Goal: Task Accomplishment & Management: Manage account settings

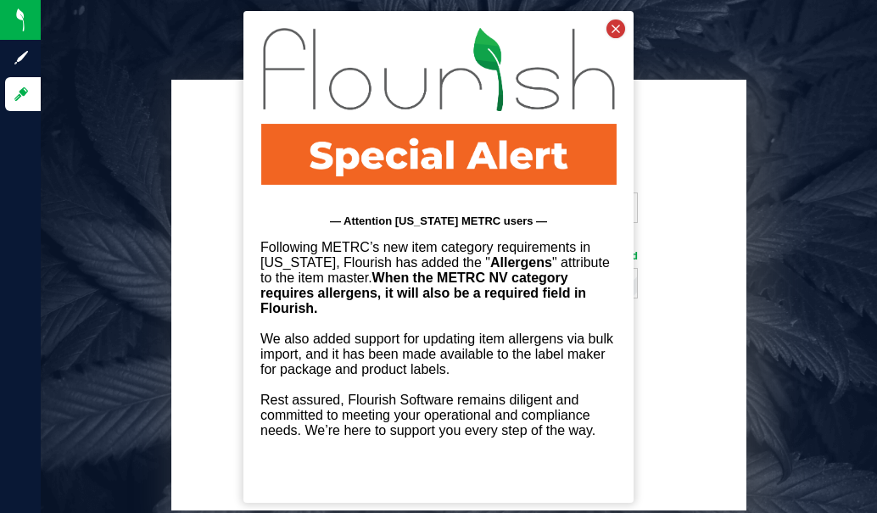
click at [617, 19] on icon at bounding box center [615, 28] width 19 height 19
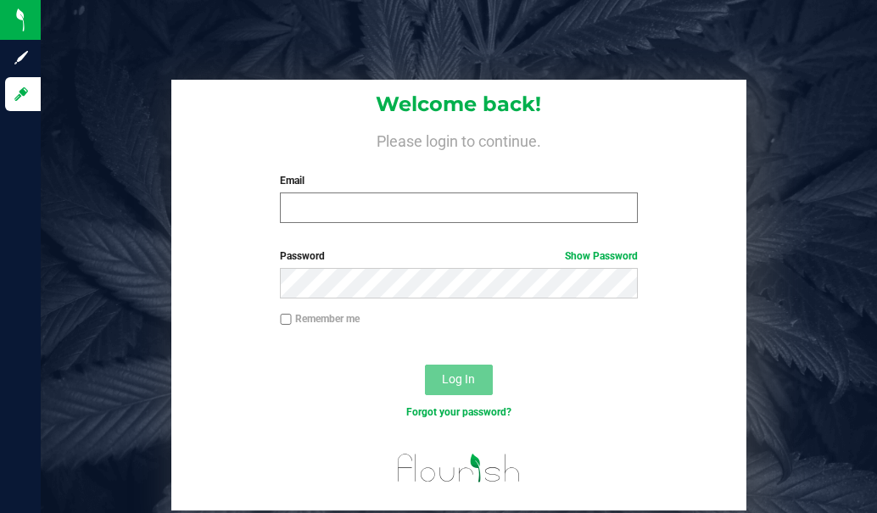
drag, startPoint x: 443, startPoint y: 190, endPoint x: 434, endPoint y: 221, distance: 32.5
click at [438, 214] on div "Email Required Please format your email correctly." at bounding box center [458, 198] width 383 height 50
click at [435, 210] on input "Email" at bounding box center [459, 207] width 358 height 31
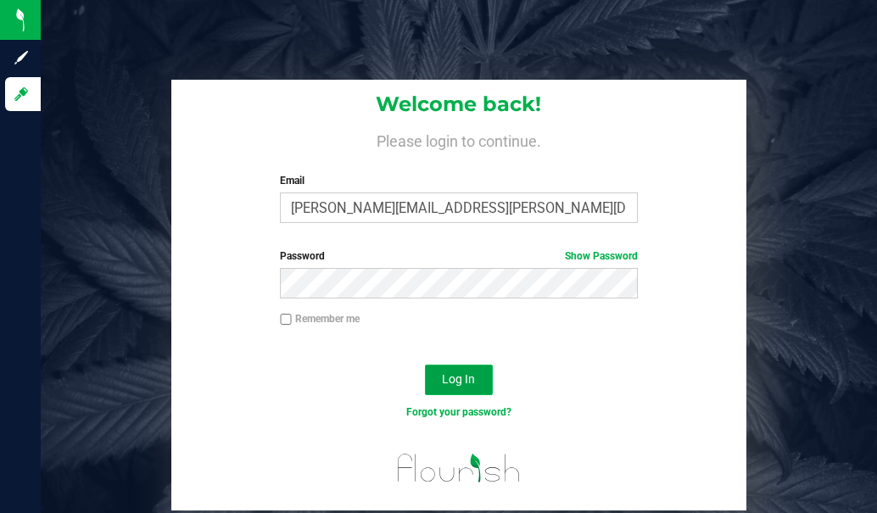
click at [470, 377] on span "Log In" at bounding box center [458, 379] width 33 height 14
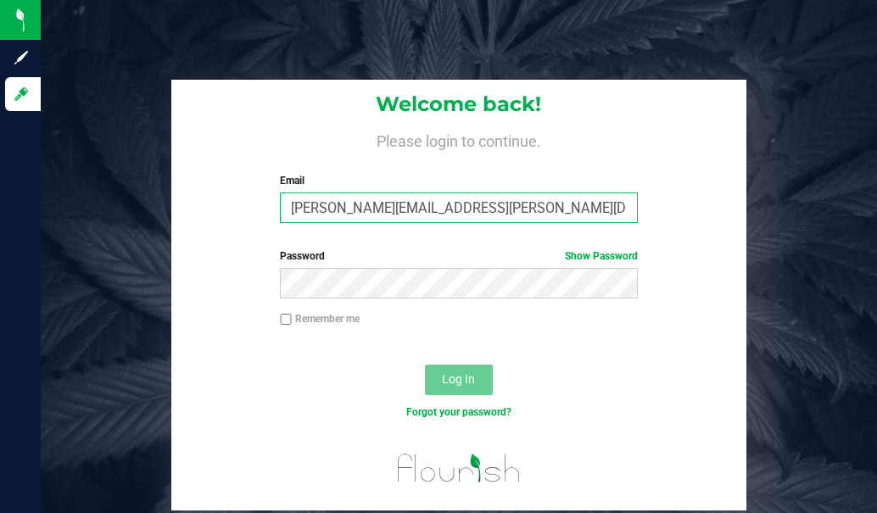
click at [444, 215] on input "[PERSON_NAME][EMAIL_ADDRESS][PERSON_NAME][DOMAIN_NAME]" at bounding box center [459, 207] width 358 height 31
type input "[PERSON_NAME][EMAIL_ADDRESS][PERSON_NAME][DOMAIN_NAME]"
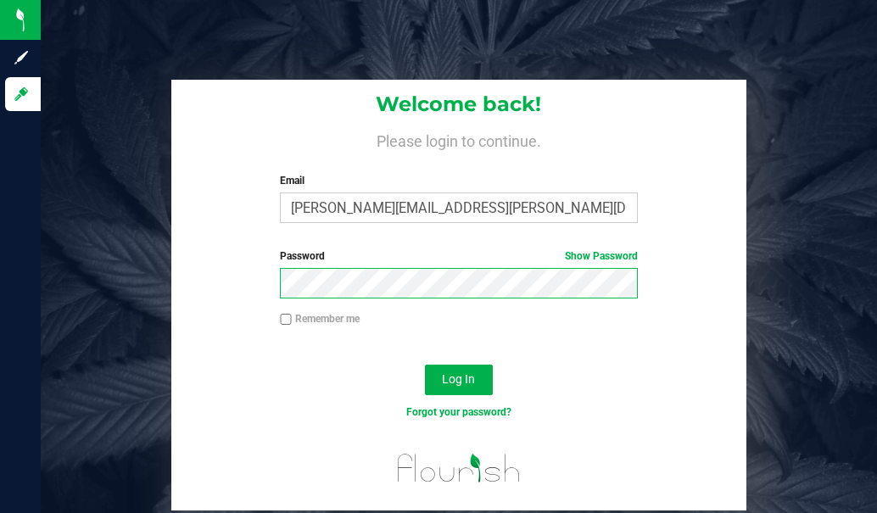
click at [425, 365] on button "Log In" at bounding box center [459, 380] width 68 height 31
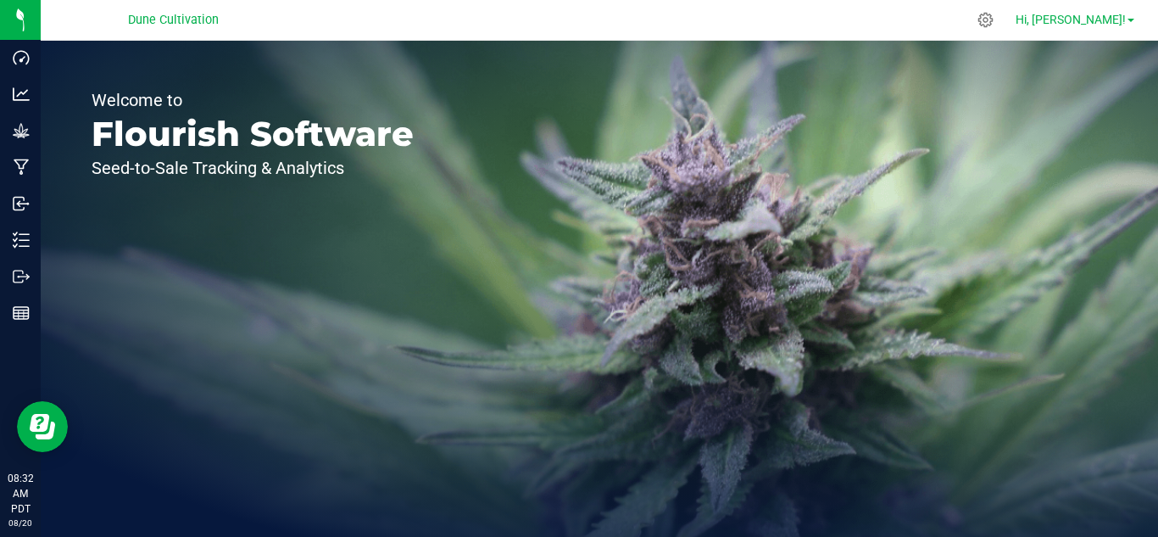
click at [1130, 25] on link "Hi, [PERSON_NAME]!" at bounding box center [1075, 20] width 132 height 18
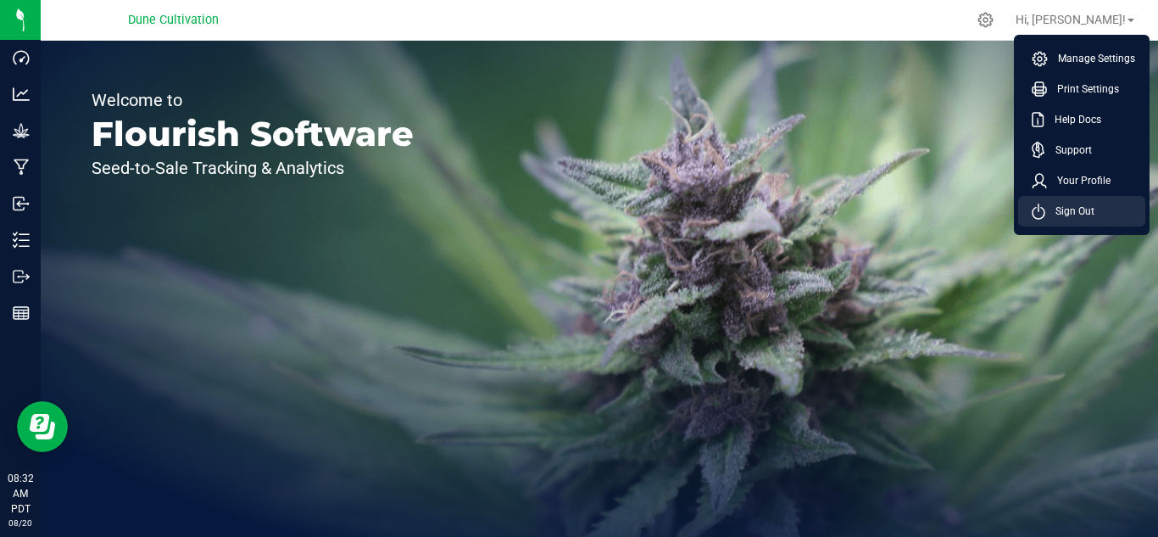
click at [1095, 201] on li "Sign Out" at bounding box center [1081, 211] width 127 height 31
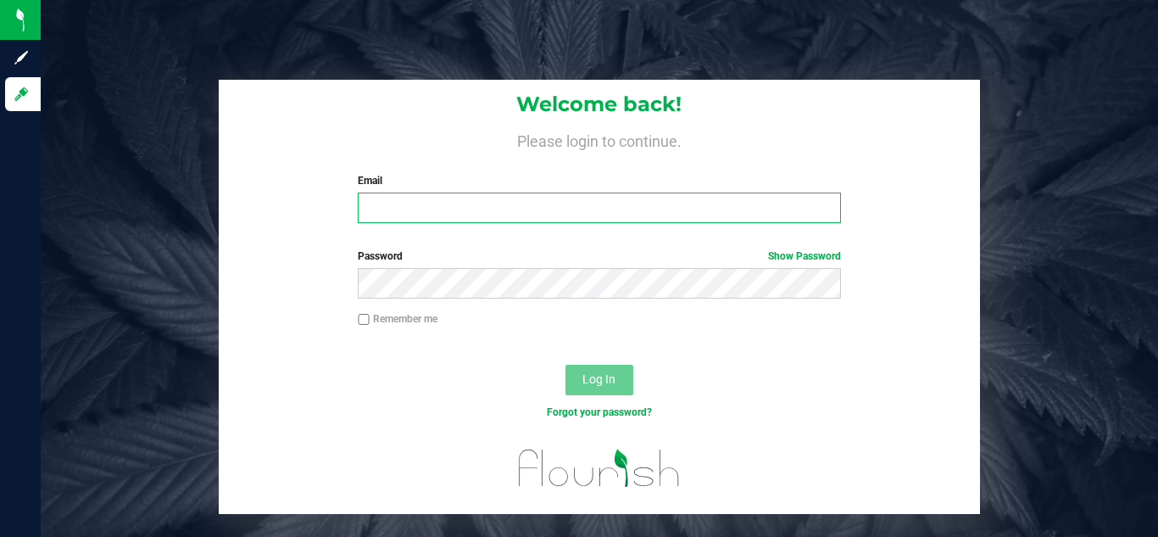
click at [421, 203] on input "Email" at bounding box center [599, 207] width 482 height 31
type input "benitezt580@gmail.com"
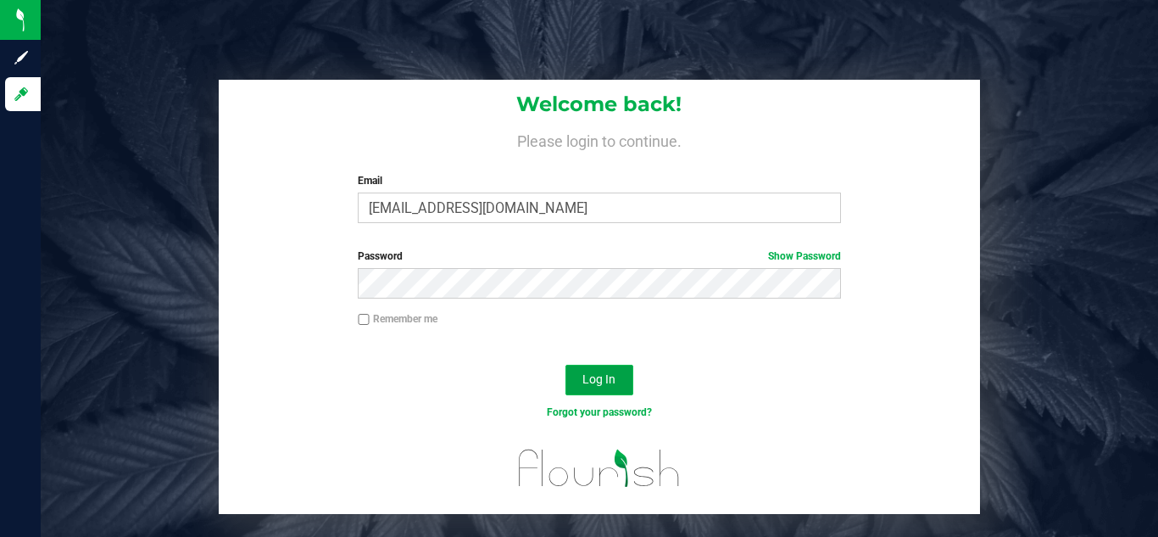
click at [593, 377] on span "Log In" at bounding box center [598, 379] width 33 height 14
